Goal: Transaction & Acquisition: Obtain resource

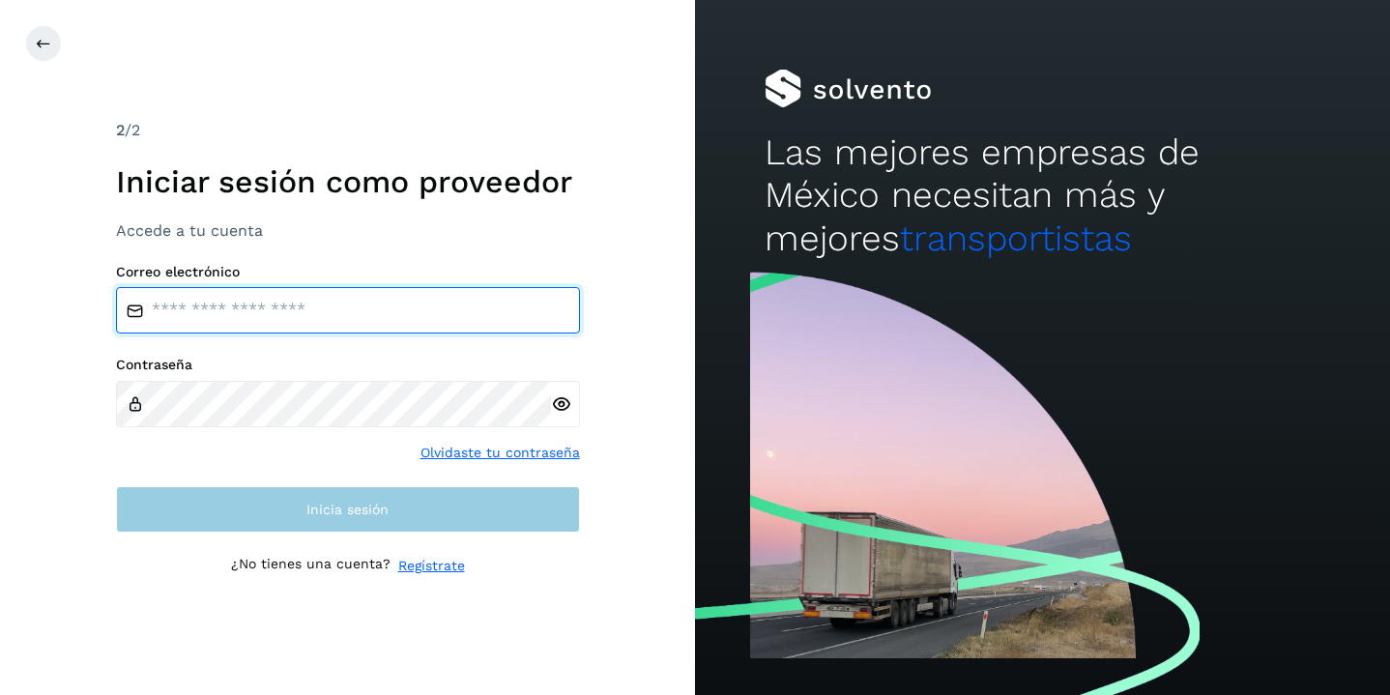
type input "**********"
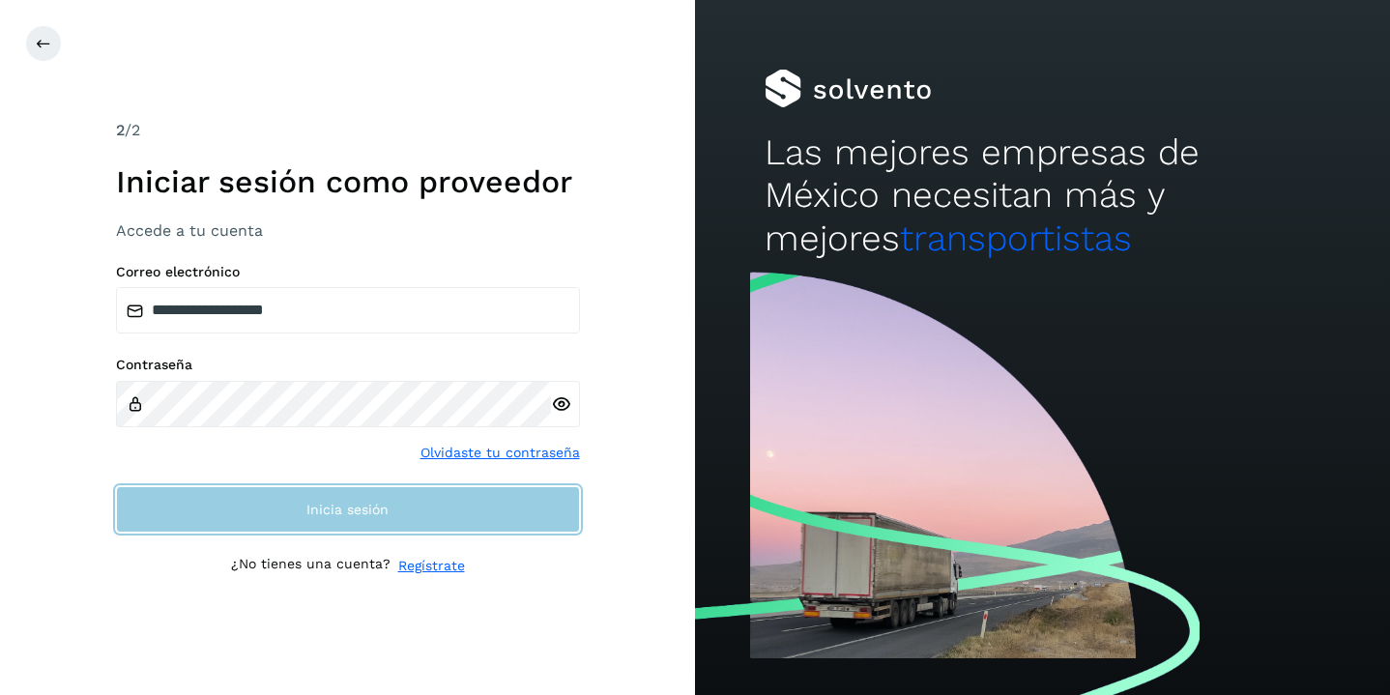
click at [367, 503] on span "Inicia sesión" at bounding box center [347, 509] width 82 height 14
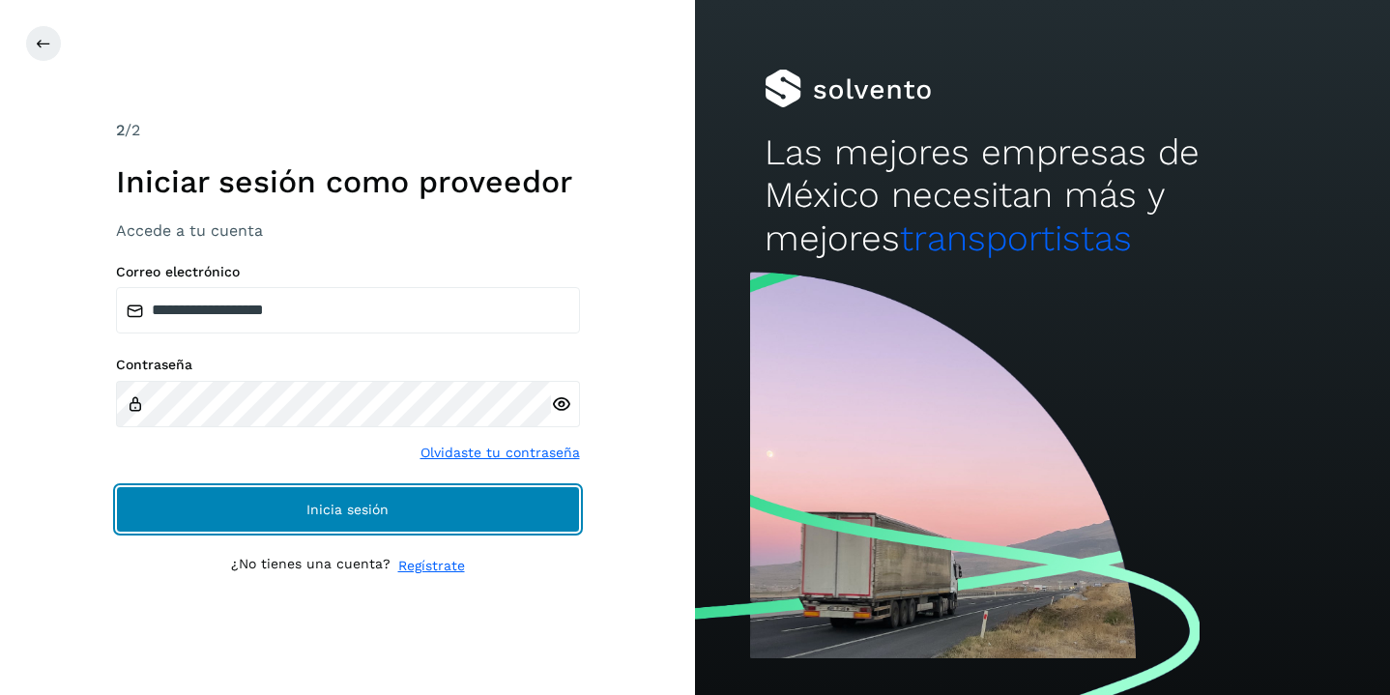
click at [367, 503] on span "Inicia sesión" at bounding box center [347, 509] width 82 height 14
click at [223, 501] on button "Inicia sesión" at bounding box center [348, 509] width 464 height 46
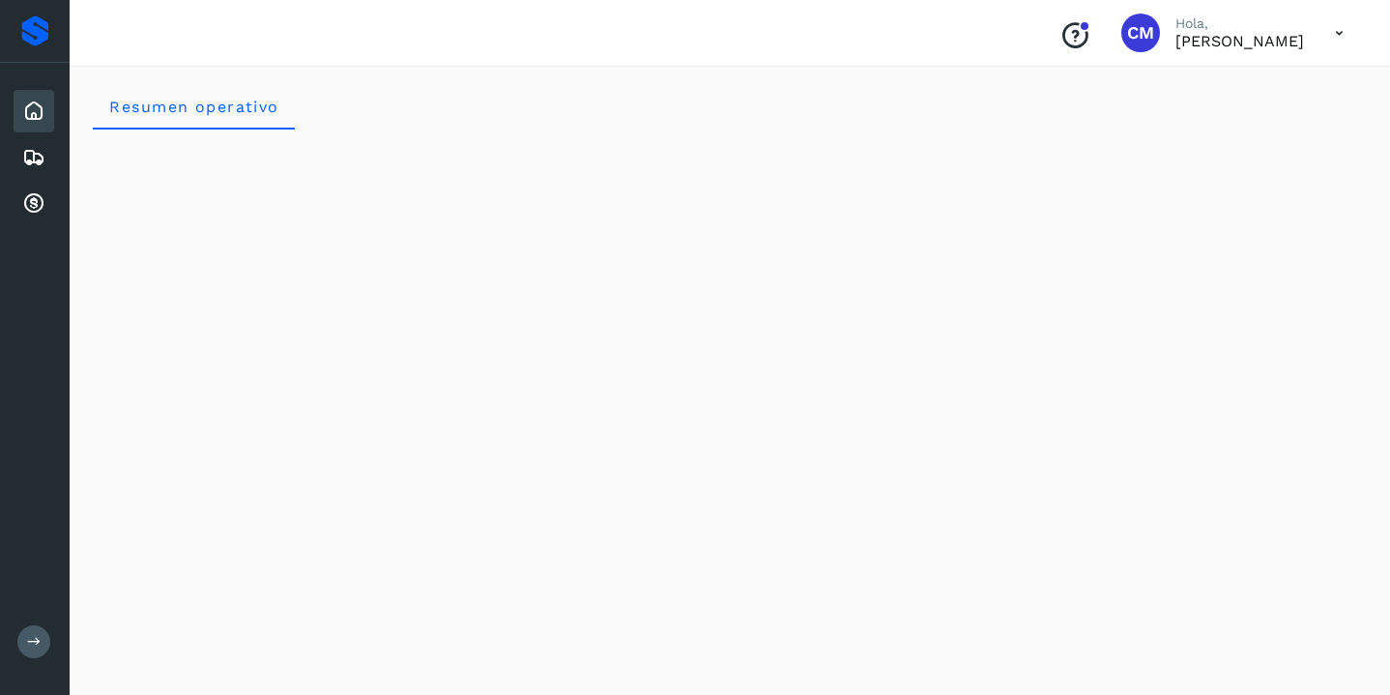
click at [1338, 29] on icon at bounding box center [1339, 34] width 40 height 40
click at [1225, 36] on div at bounding box center [695, 347] width 1390 height 695
click at [1127, 33] on span "CM" at bounding box center [1140, 33] width 27 height 0
click at [240, 113] on span "Resumen operativo" at bounding box center [193, 107] width 171 height 18
click at [1335, 25] on icon at bounding box center [1339, 34] width 40 height 40
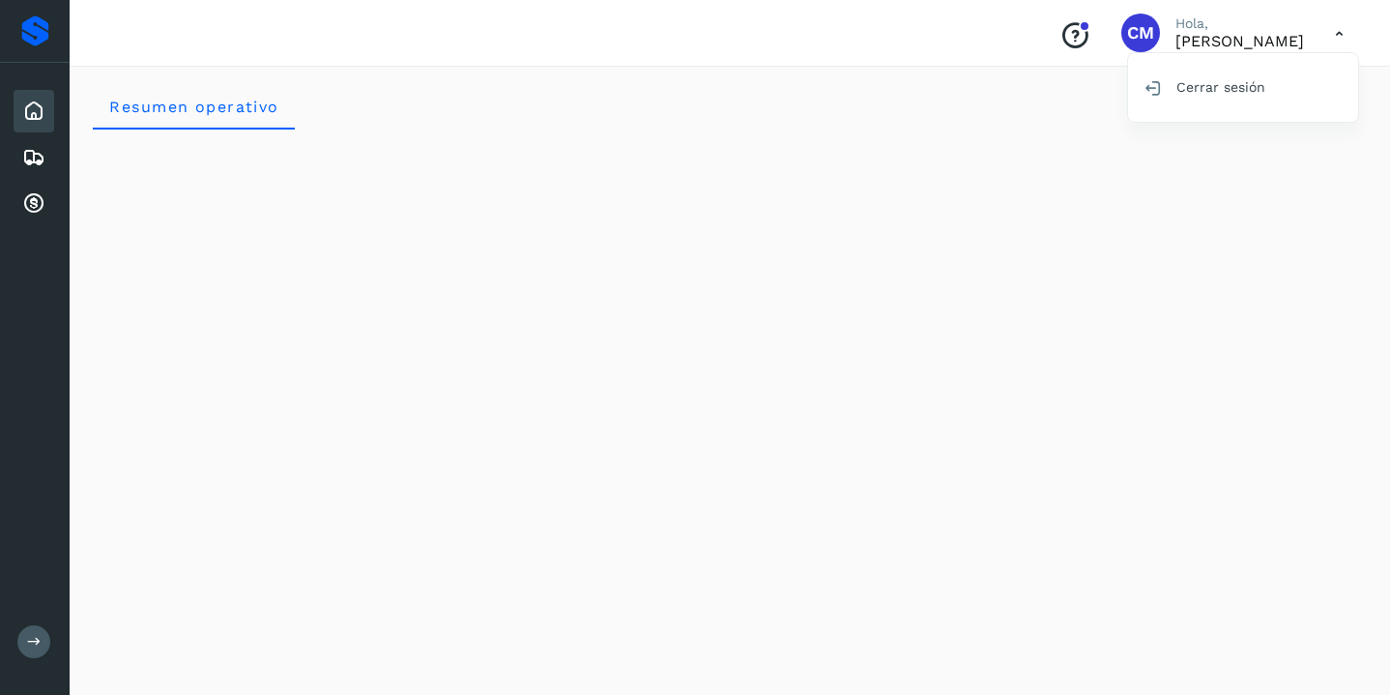
click at [1217, 45] on div at bounding box center [695, 347] width 1390 height 695
click at [1127, 33] on span "CM" at bounding box center [1140, 33] width 27 height 0
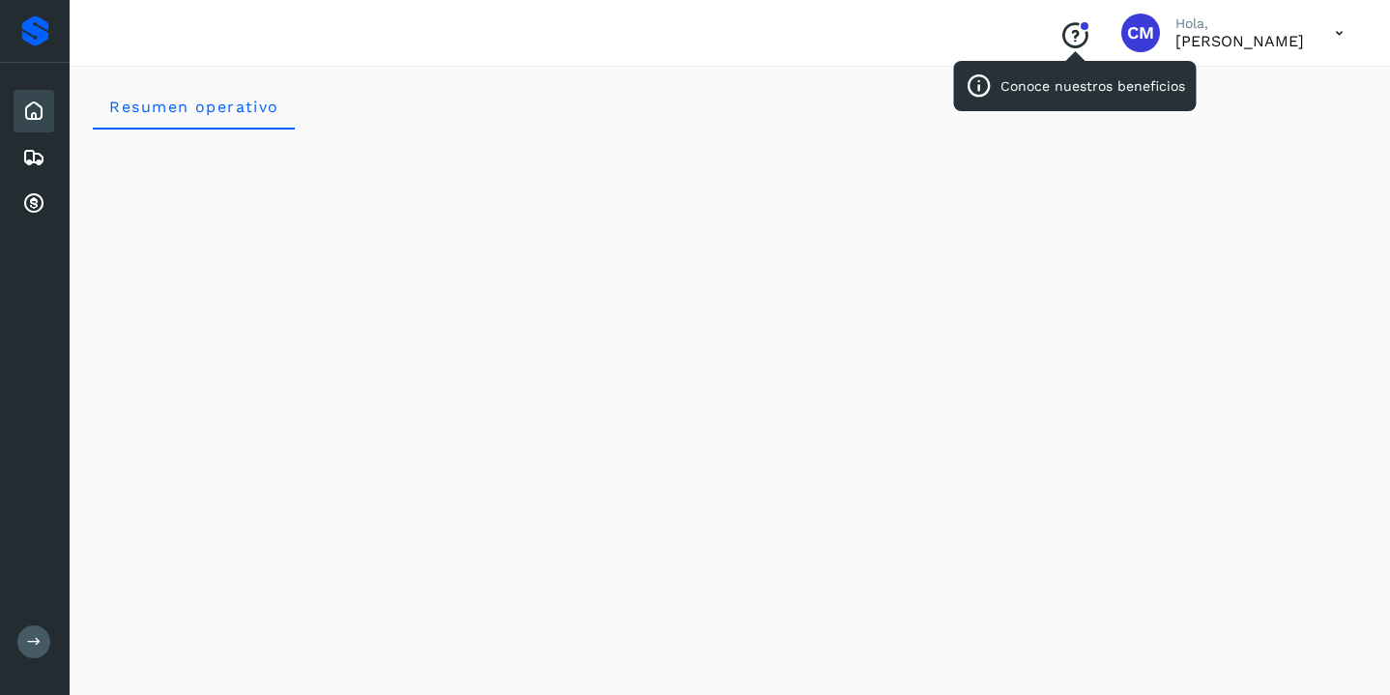
click at [1059, 33] on icon "Conoce nuestros beneficios" at bounding box center [1074, 35] width 31 height 31
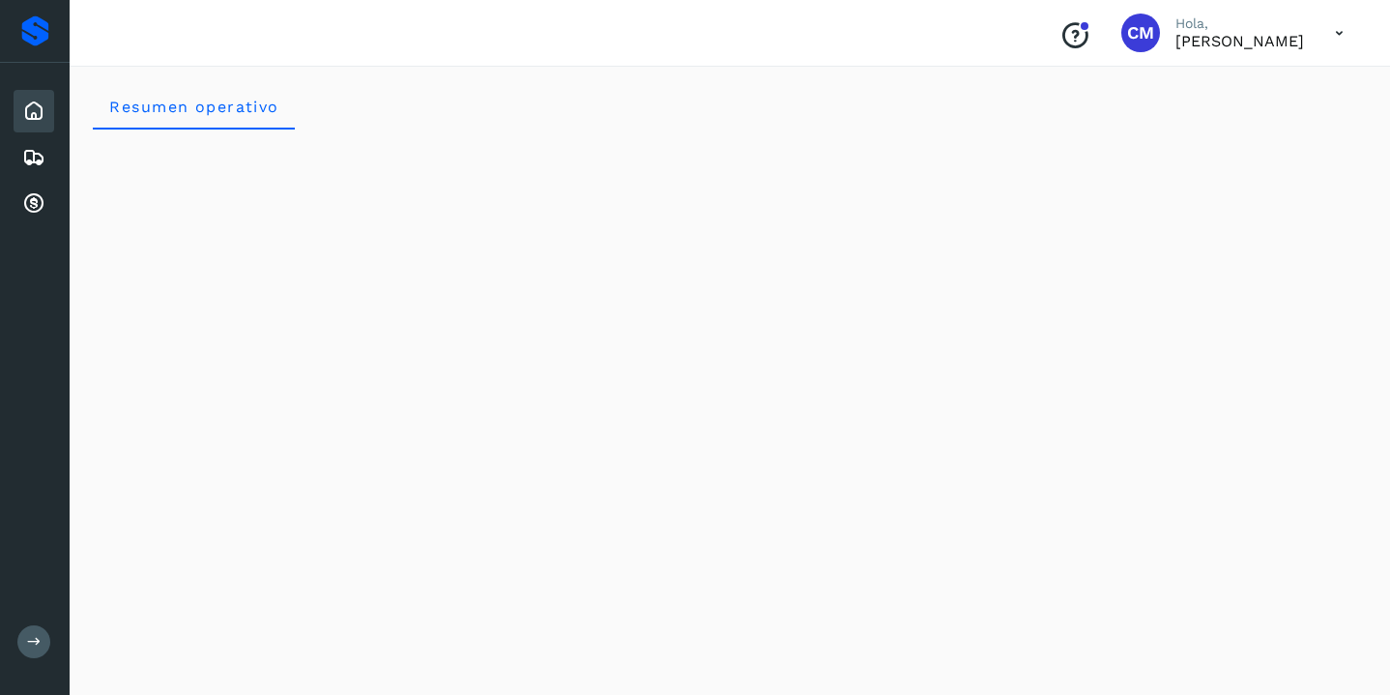
click at [1338, 32] on icon at bounding box center [1339, 34] width 40 height 40
click at [1092, 31] on div at bounding box center [695, 347] width 1390 height 695
click at [1044, 26] on div "Conoce nuestros beneficios" at bounding box center [1075, 33] width 62 height 44
click at [32, 200] on icon at bounding box center [33, 203] width 23 height 23
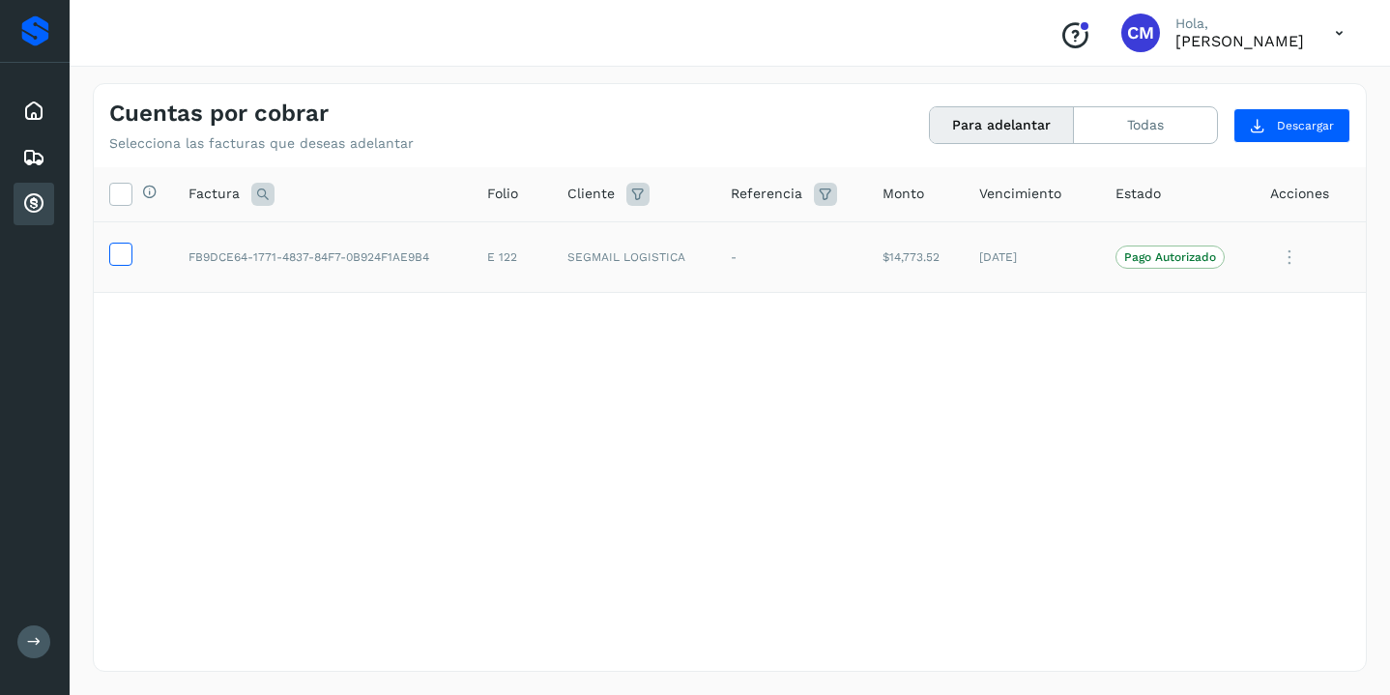
click at [123, 249] on icon at bounding box center [120, 253] width 20 height 20
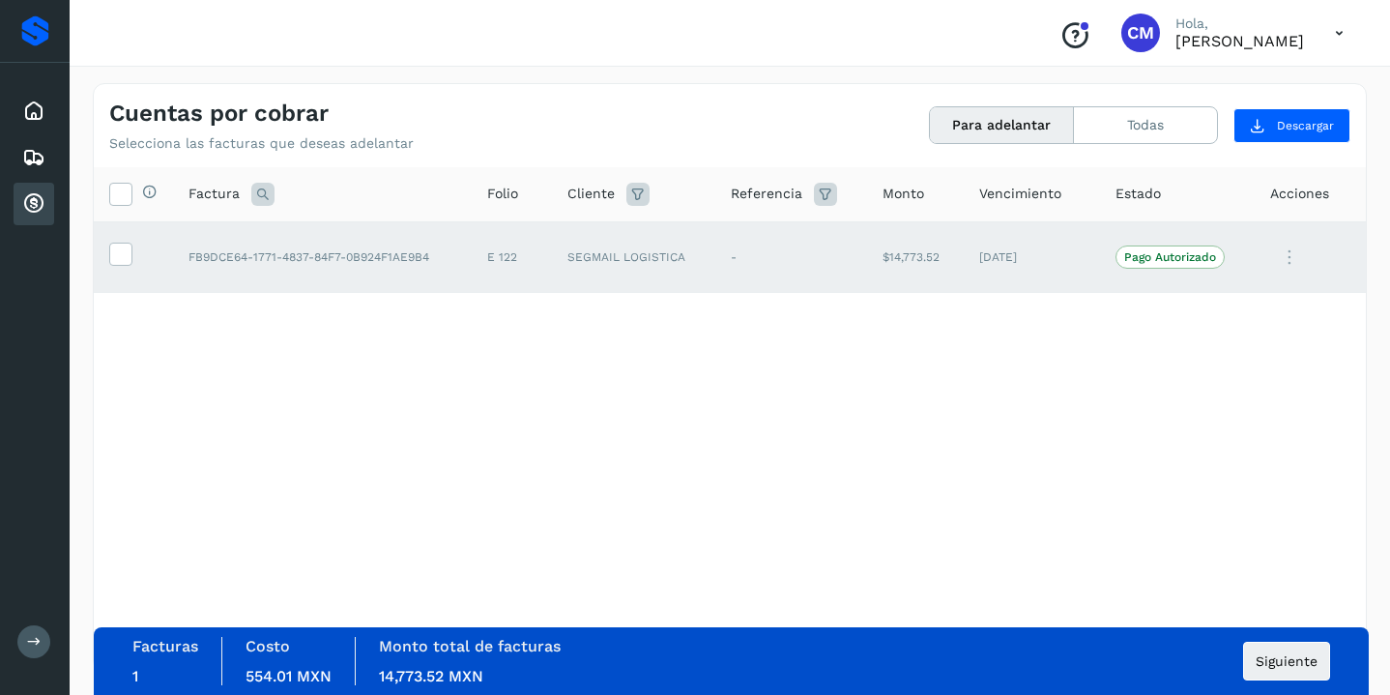
click at [1287, 254] on icon at bounding box center [1289, 258] width 39 height 40
click at [997, 412] on div at bounding box center [695, 347] width 1390 height 695
click at [1259, 648] on button "Siguiente" at bounding box center [1286, 661] width 87 height 39
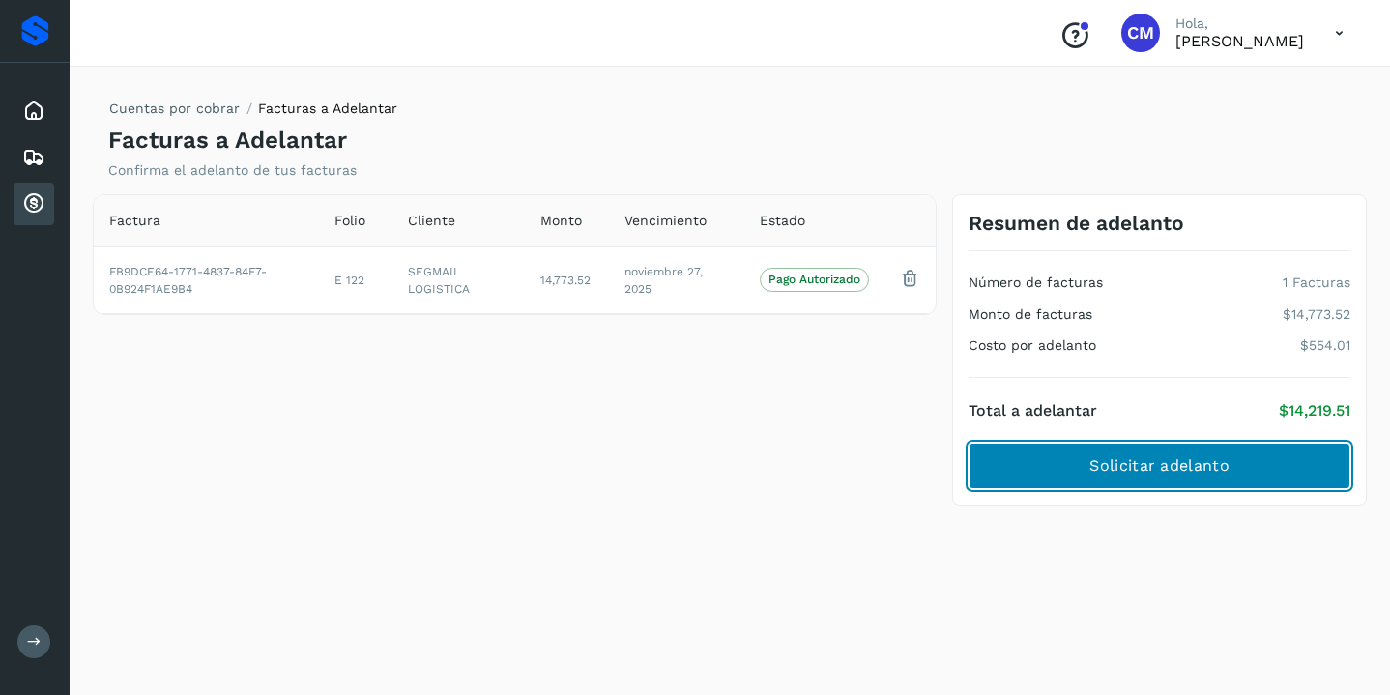
click at [1147, 472] on span "Solicitar adelanto" at bounding box center [1158, 465] width 139 height 21
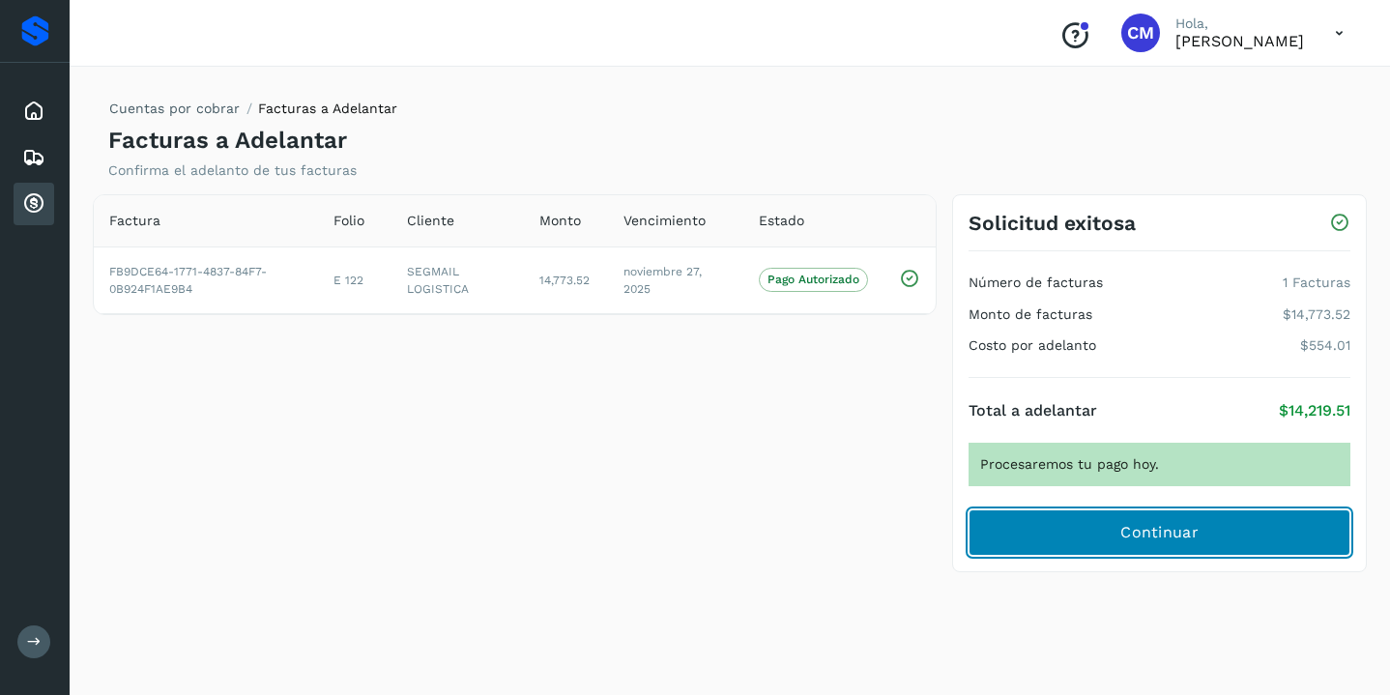
click at [1143, 538] on span "Continuar" at bounding box center [1159, 532] width 78 height 21
